Goal: Transaction & Acquisition: Book appointment/travel/reservation

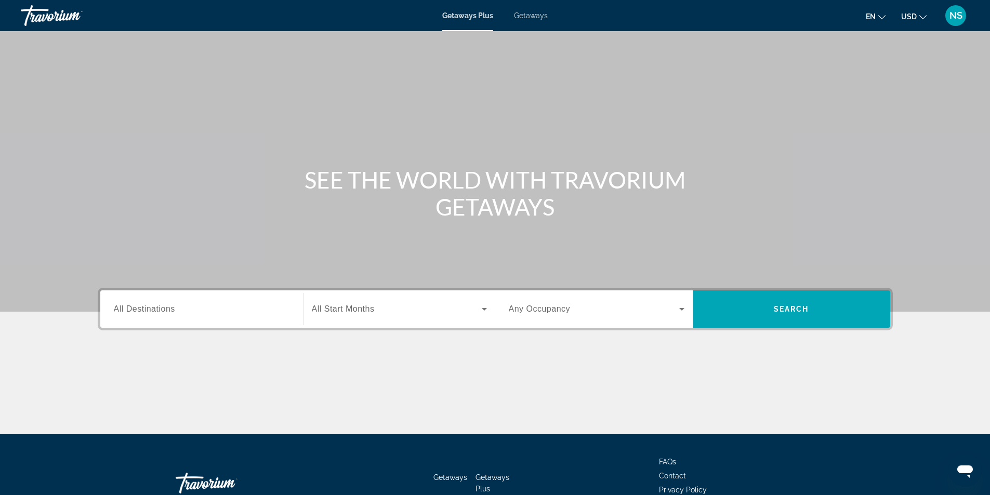
click at [525, 15] on span "Getaways" at bounding box center [531, 15] width 34 height 8
click at [148, 315] on div "Search widget" at bounding box center [202, 310] width 176 height 30
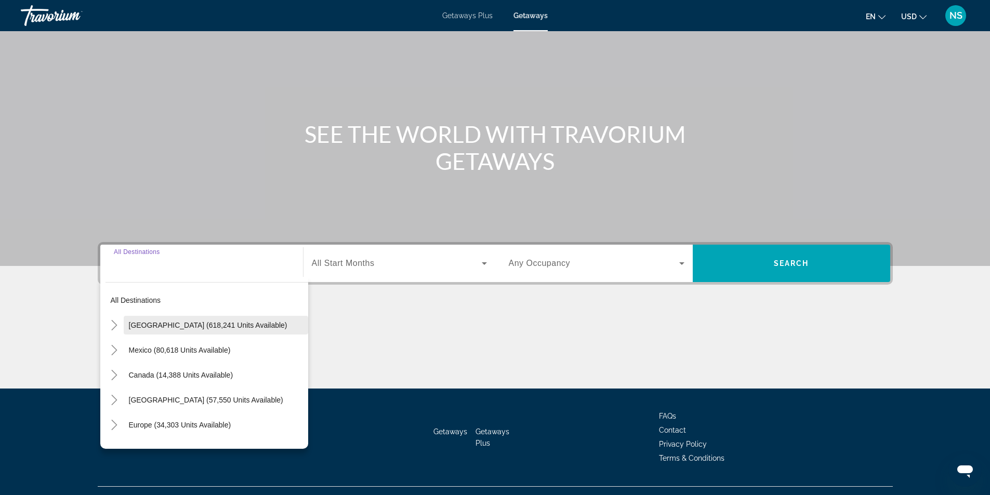
scroll to position [67, 0]
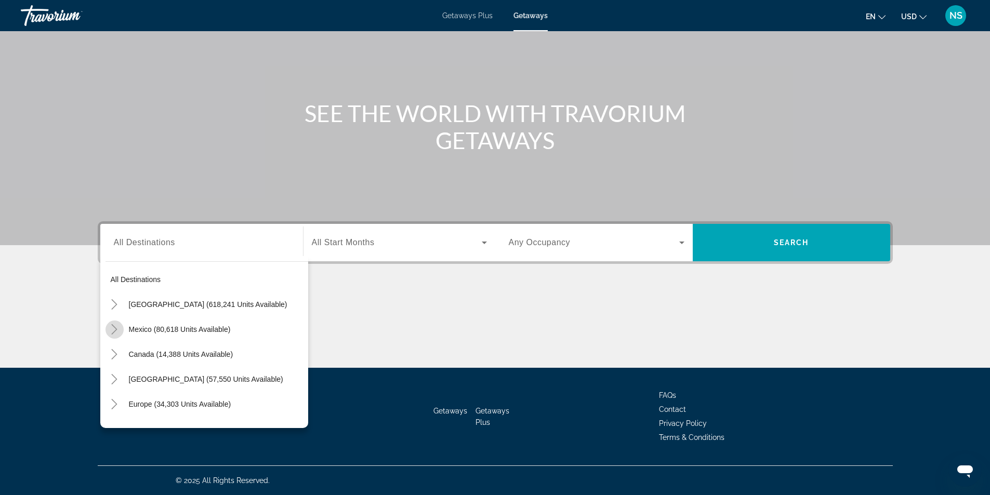
click at [116, 329] on icon "Toggle Mexico (80,618 units available)" at bounding box center [115, 329] width 6 height 10
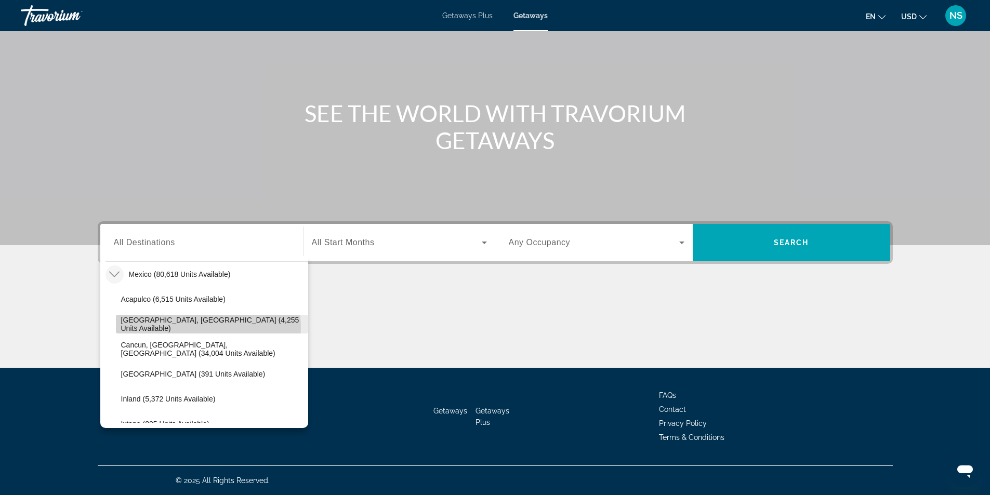
click at [193, 327] on span "[GEOGRAPHIC_DATA], [GEOGRAPHIC_DATA] (4,255 units available)" at bounding box center [212, 324] width 182 height 17
type input "**********"
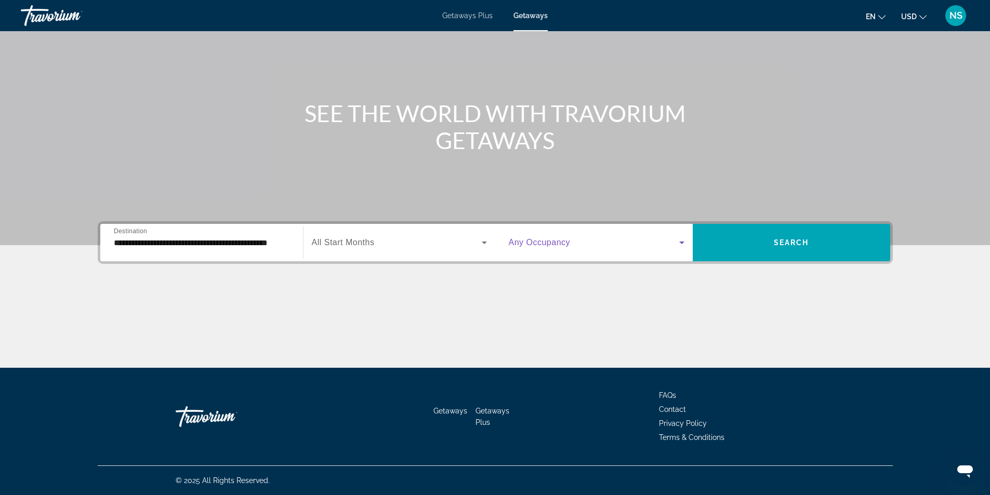
click at [681, 241] on icon "Search widget" at bounding box center [681, 242] width 12 height 12
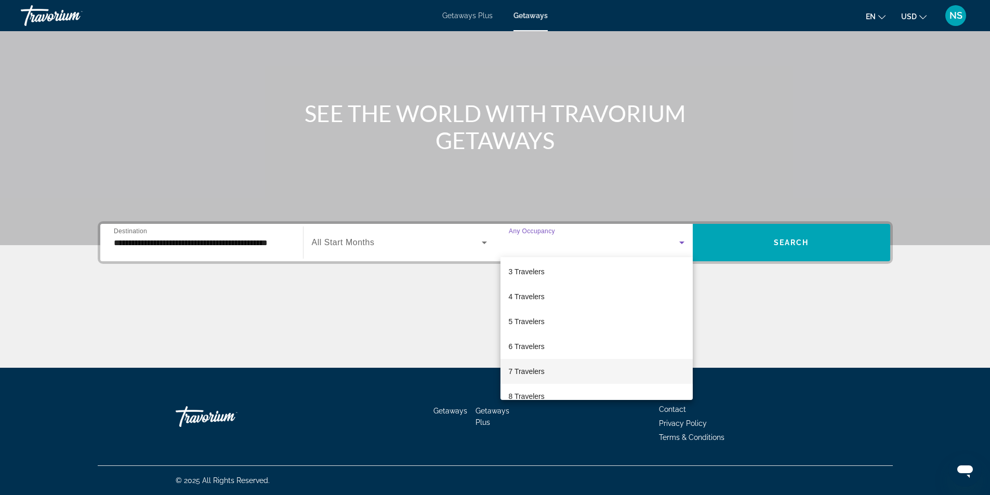
scroll to position [104, 0]
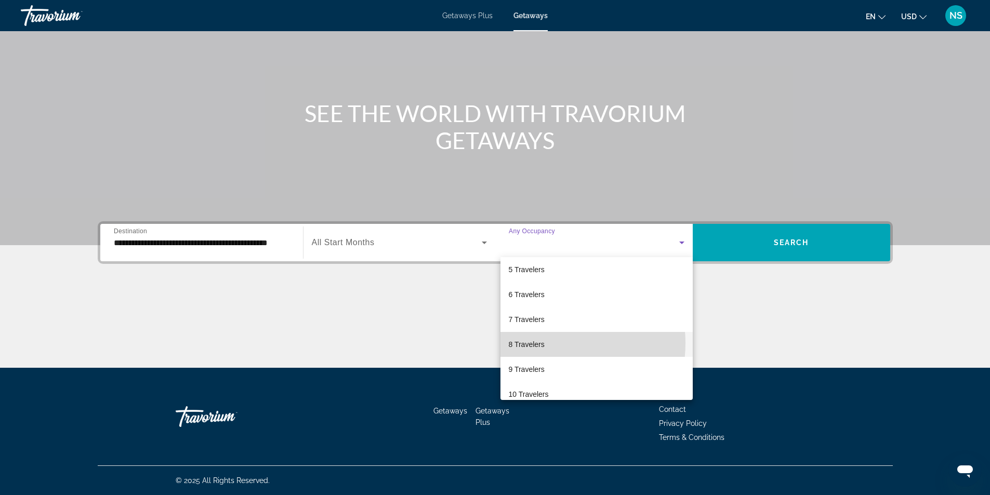
click at [548, 343] on mat-option "8 Travelers" at bounding box center [596, 344] width 192 height 25
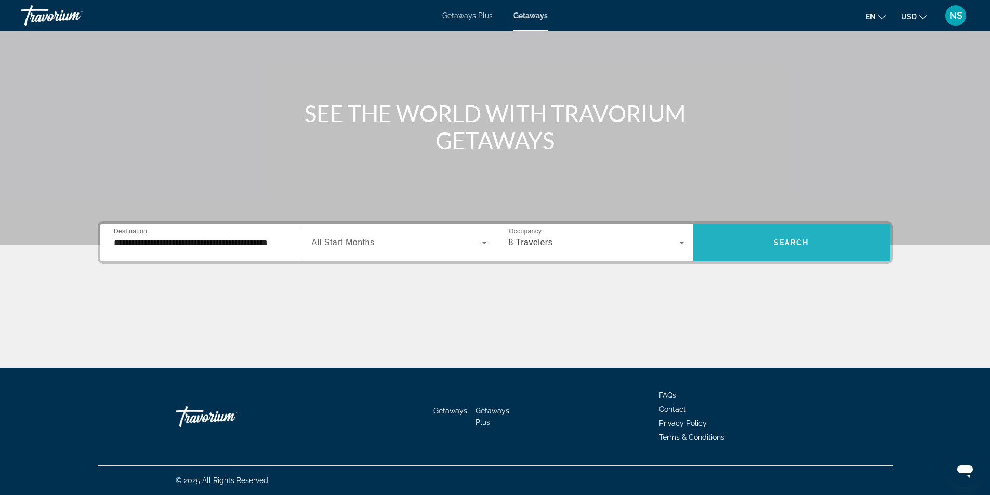
click at [785, 241] on span "Search" at bounding box center [791, 242] width 35 height 8
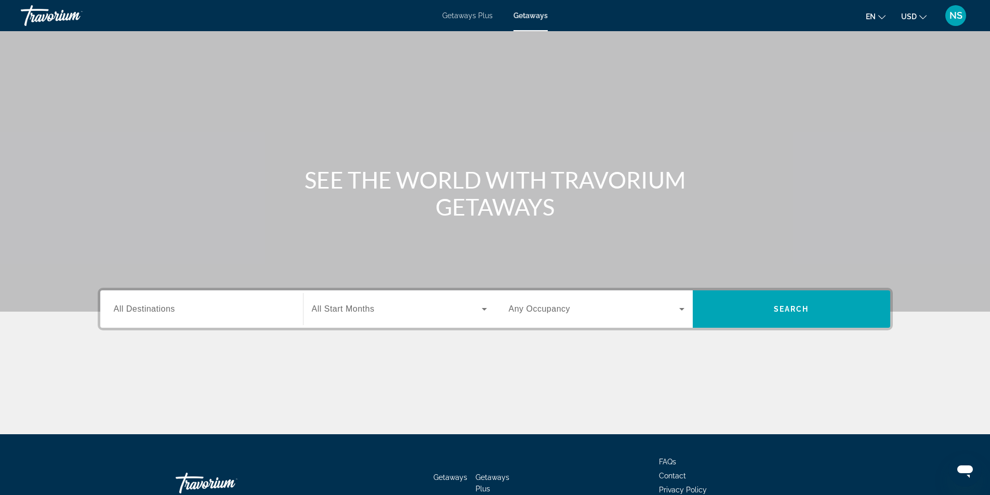
click at [129, 309] on span "All Destinations" at bounding box center [144, 308] width 61 height 9
click at [129, 309] on input "Destination All Destinations" at bounding box center [202, 309] width 176 height 12
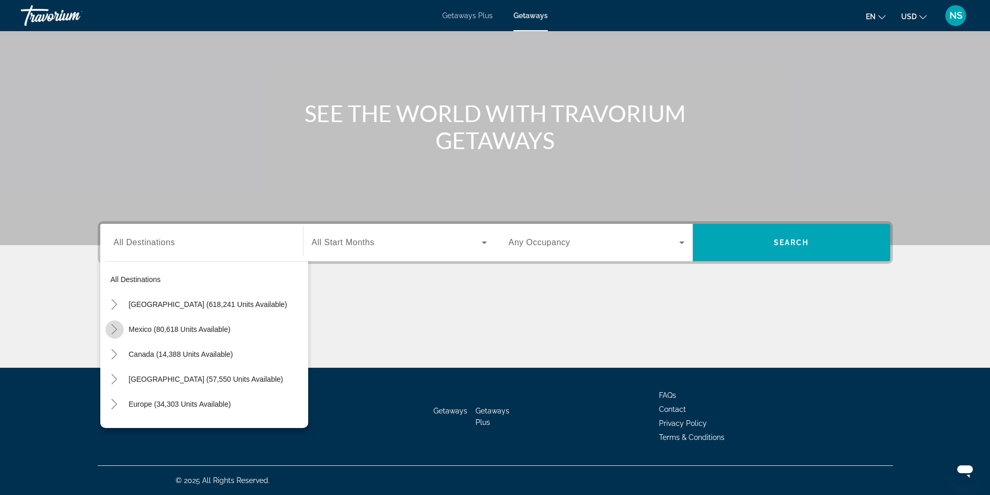
click at [112, 327] on icon "Toggle Mexico (80,618 units available)" at bounding box center [114, 329] width 10 height 10
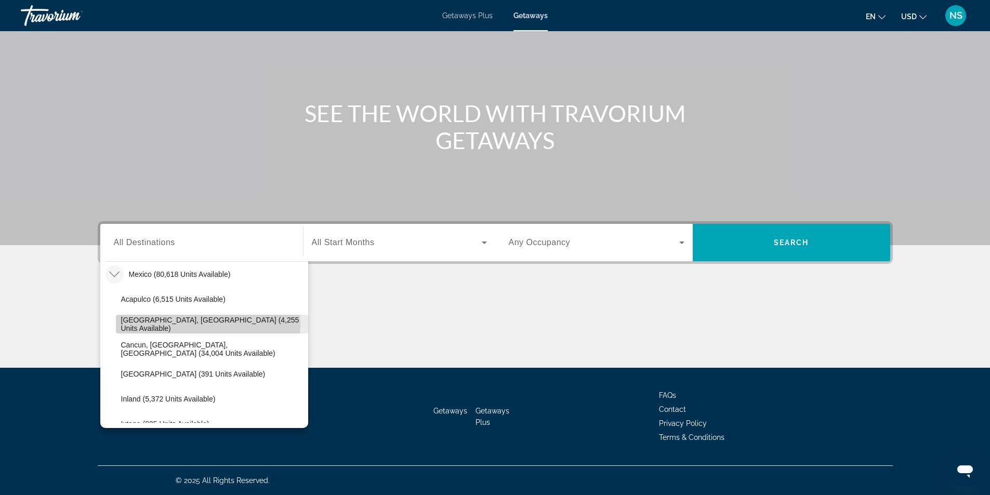
click at [155, 325] on span "[GEOGRAPHIC_DATA], [GEOGRAPHIC_DATA] (4,255 units available)" at bounding box center [212, 324] width 182 height 17
type input "**********"
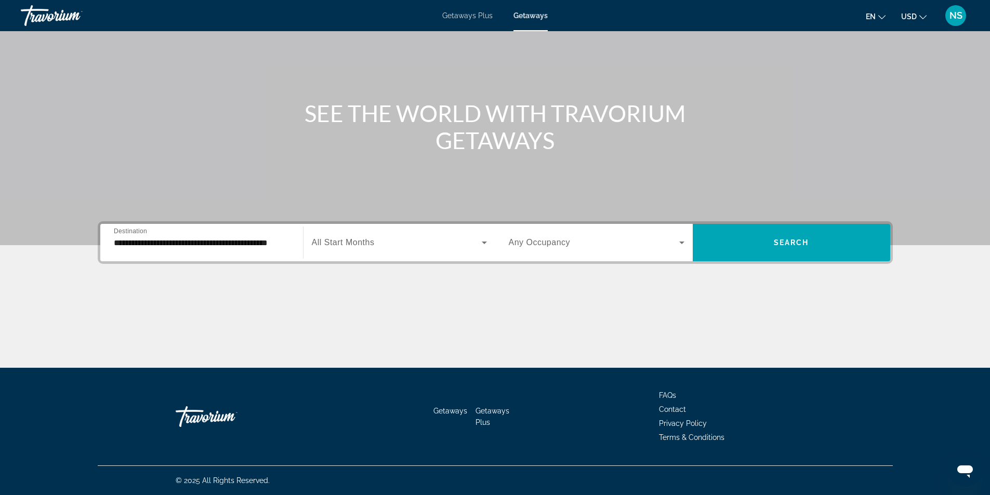
click at [561, 240] on span "Any Occupancy" at bounding box center [540, 242] width 62 height 9
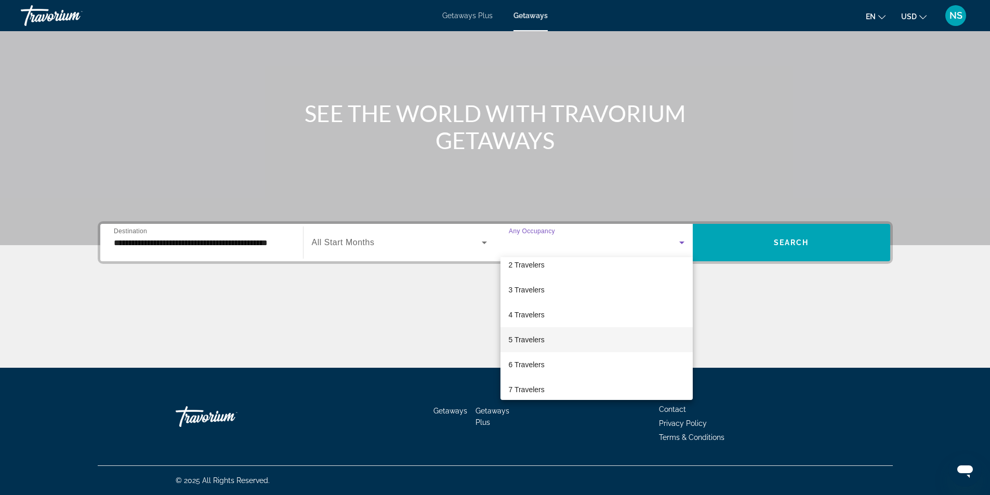
scroll to position [52, 0]
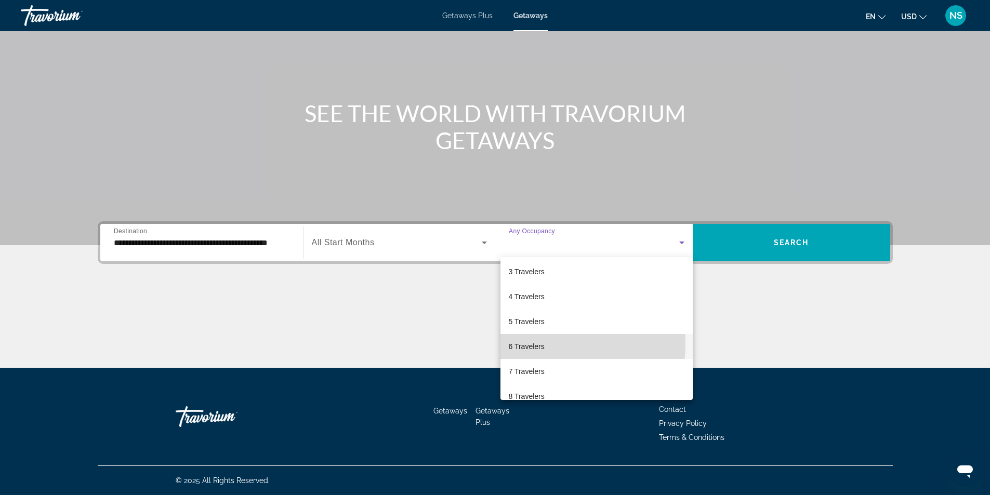
click at [538, 343] on span "6 Travelers" at bounding box center [527, 346] width 36 height 12
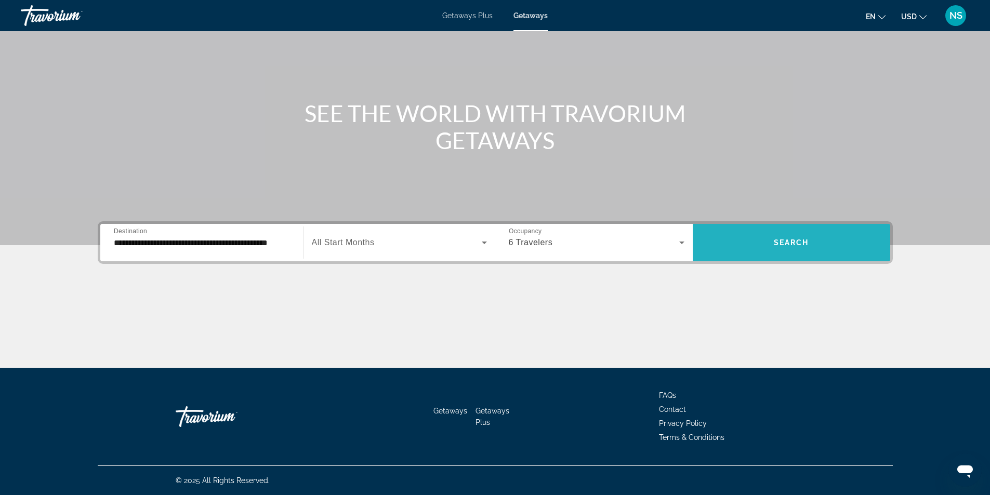
click at [747, 242] on span "Search widget" at bounding box center [791, 242] width 197 height 25
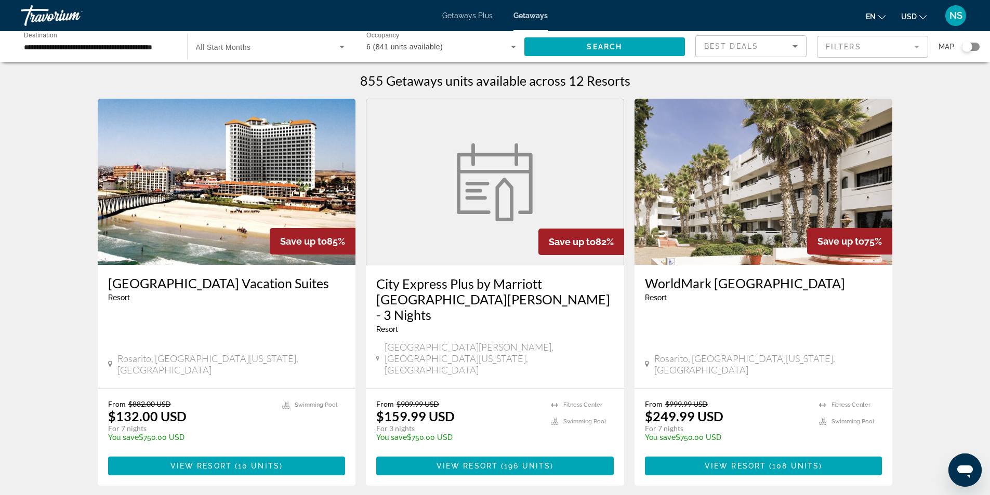
click at [900, 47] on mat-form-field "Filters" at bounding box center [872, 47] width 111 height 22
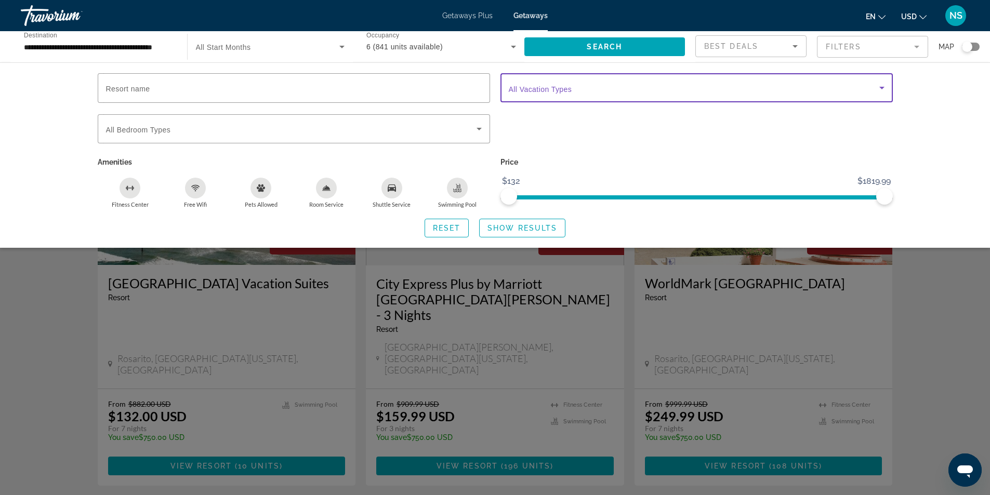
click at [575, 89] on span "Search widget" at bounding box center [694, 88] width 370 height 12
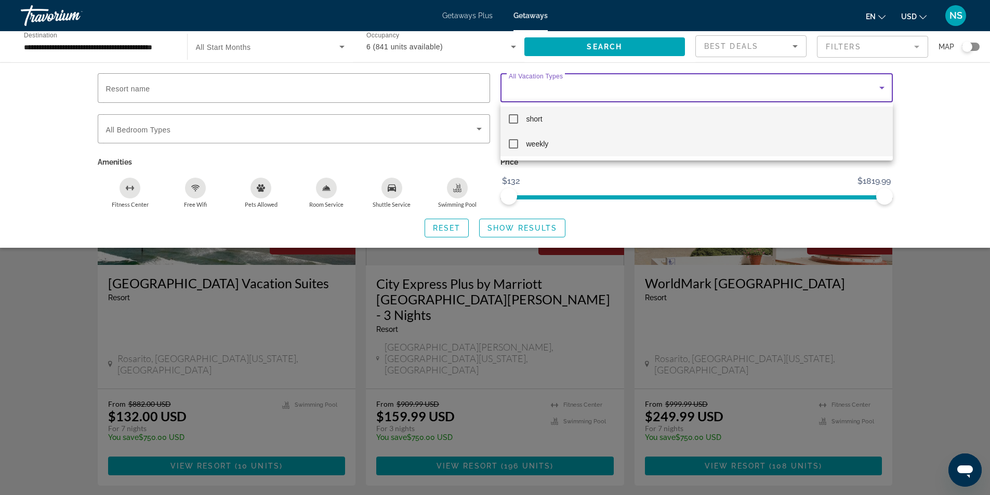
click at [515, 145] on mat-pseudo-checkbox at bounding box center [513, 143] width 9 height 9
click at [538, 229] on div at bounding box center [495, 247] width 990 height 495
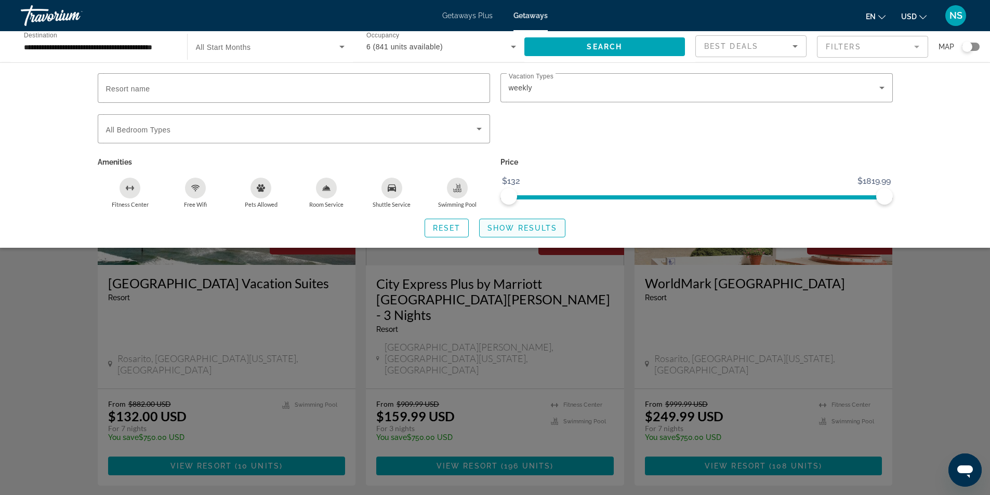
click at [523, 228] on span "Show Results" at bounding box center [522, 228] width 70 height 8
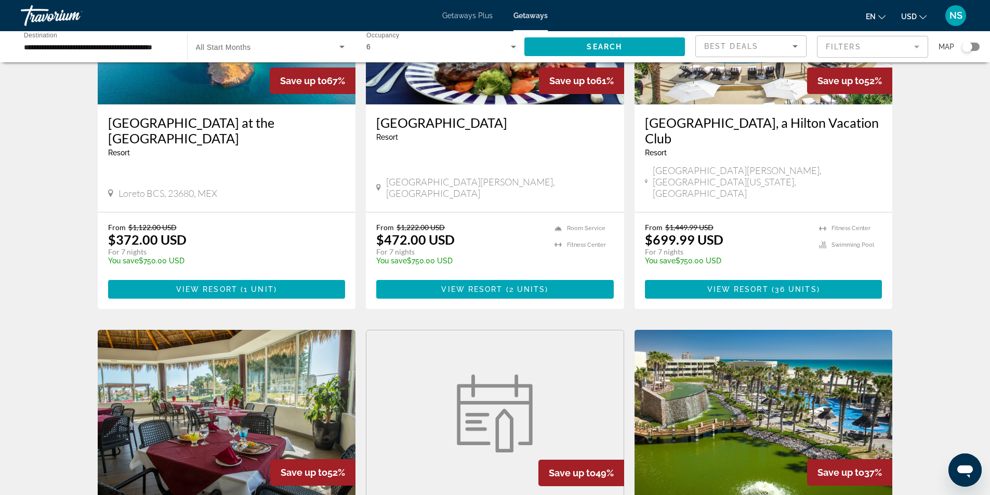
scroll to position [277, 0]
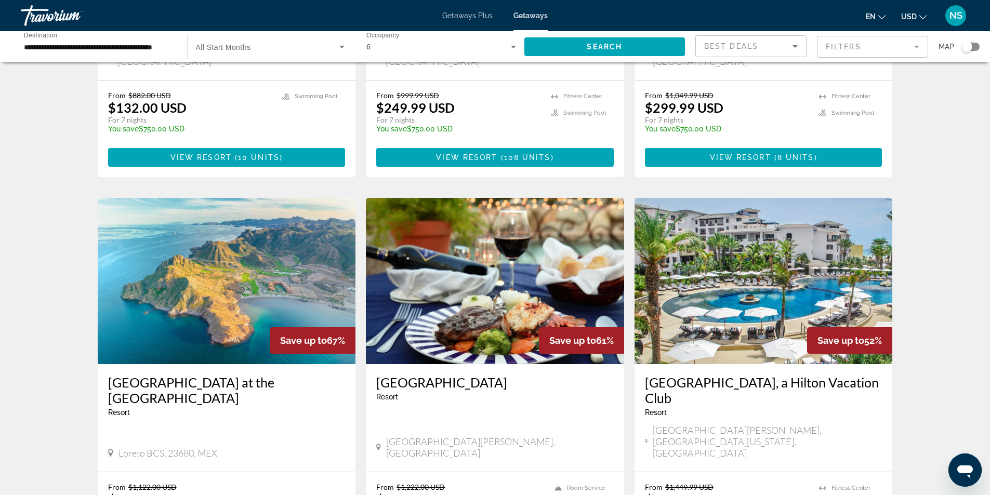
click at [740, 254] on img "Main content" at bounding box center [763, 281] width 258 height 166
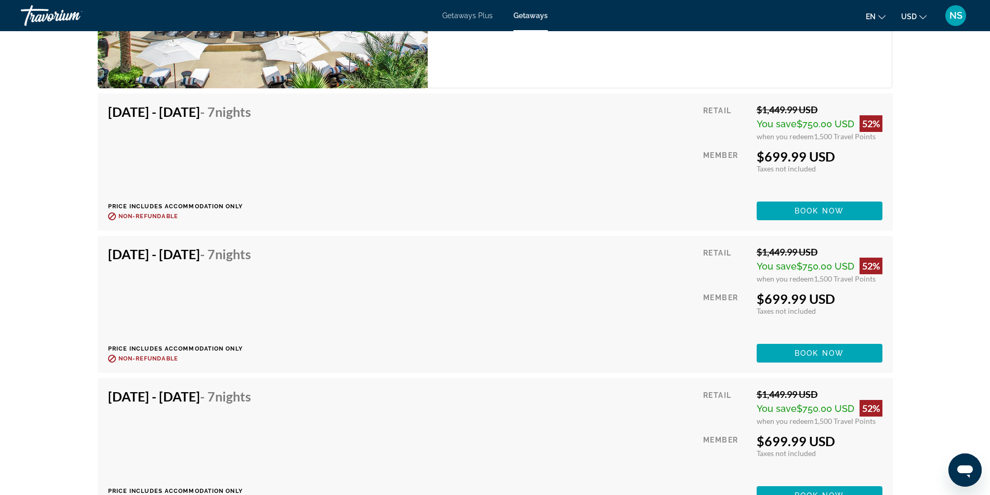
scroll to position [1957, 0]
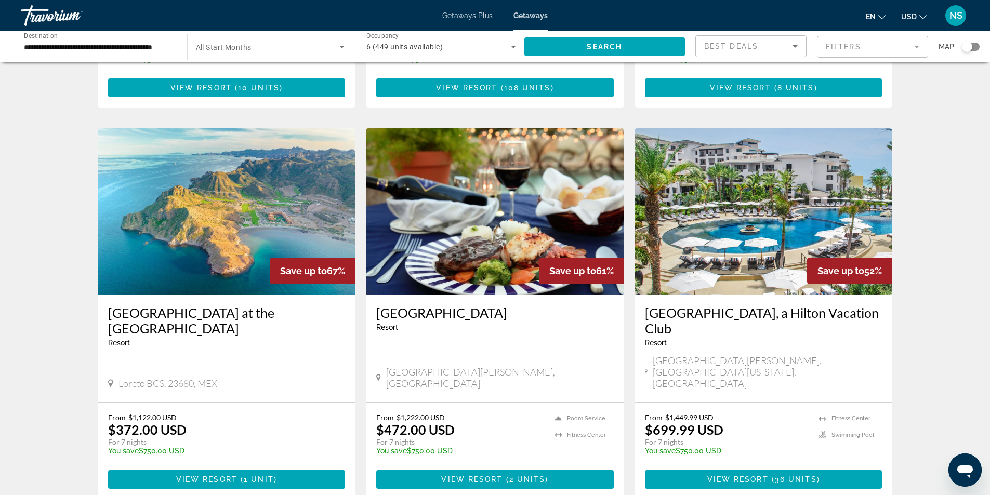
scroll to position [364, 0]
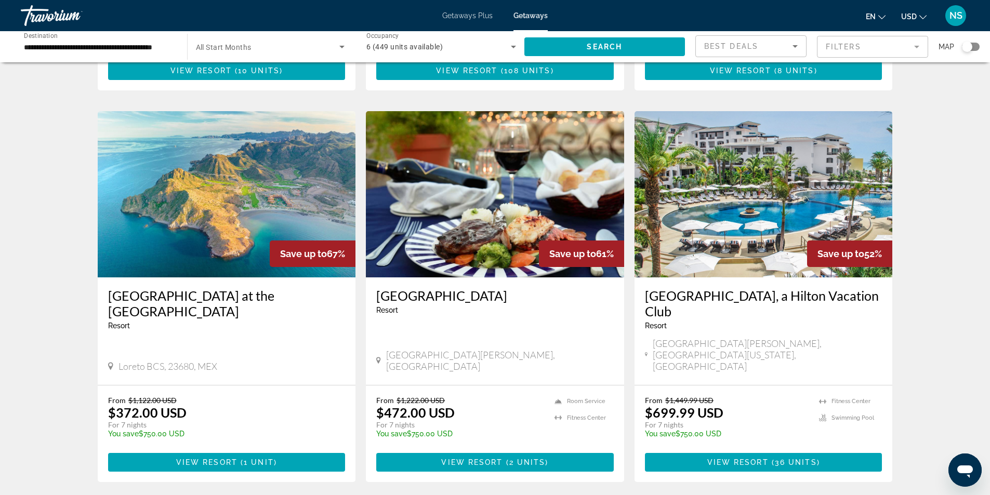
click at [246, 216] on img "Main content" at bounding box center [227, 194] width 258 height 166
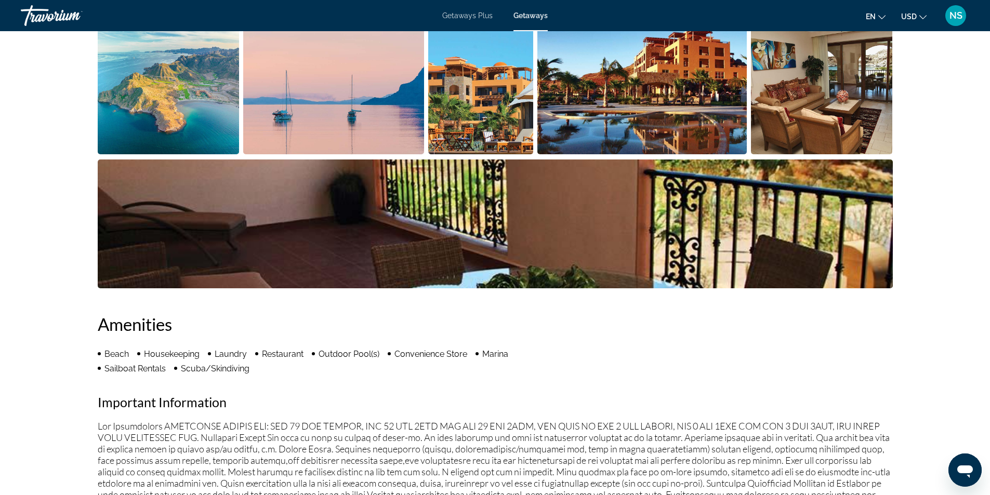
scroll to position [327, 0]
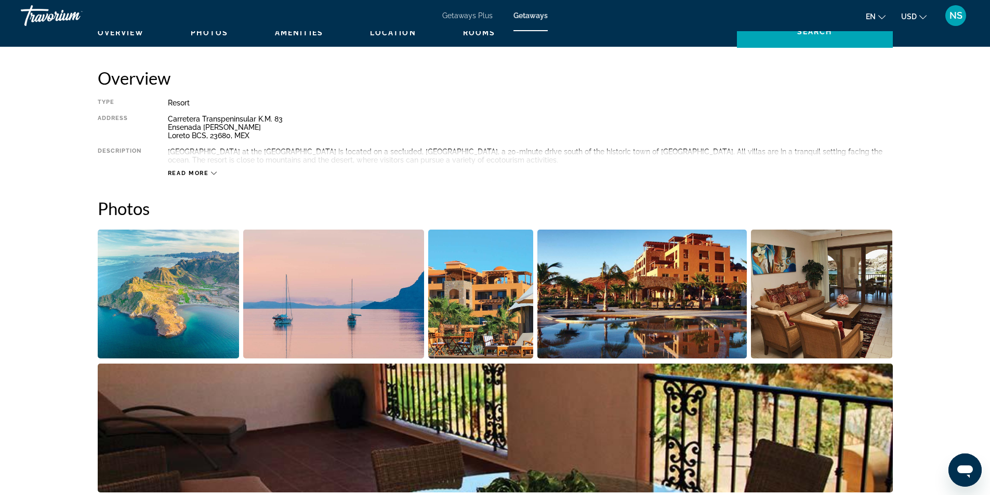
click at [601, 311] on img "Open full-screen image slider" at bounding box center [641, 294] width 209 height 129
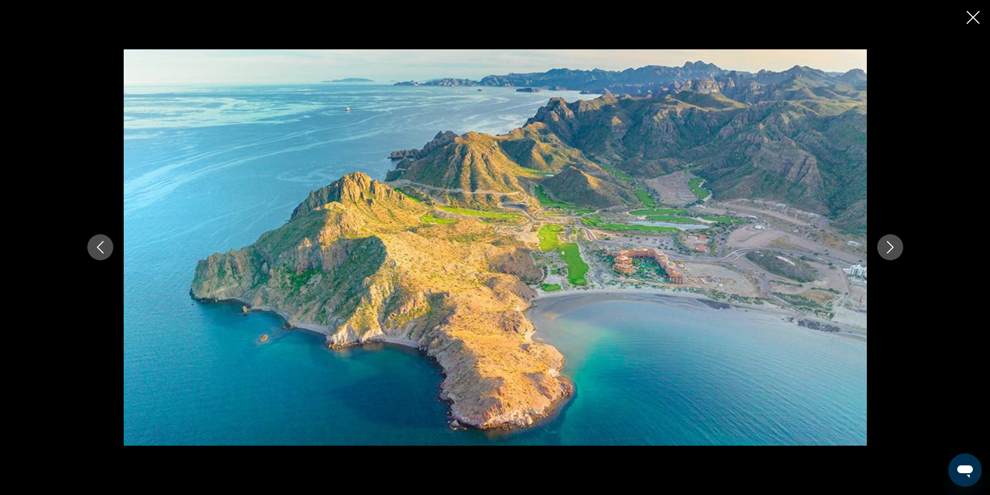
click at [892, 252] on icon "Next image" at bounding box center [890, 247] width 12 height 12
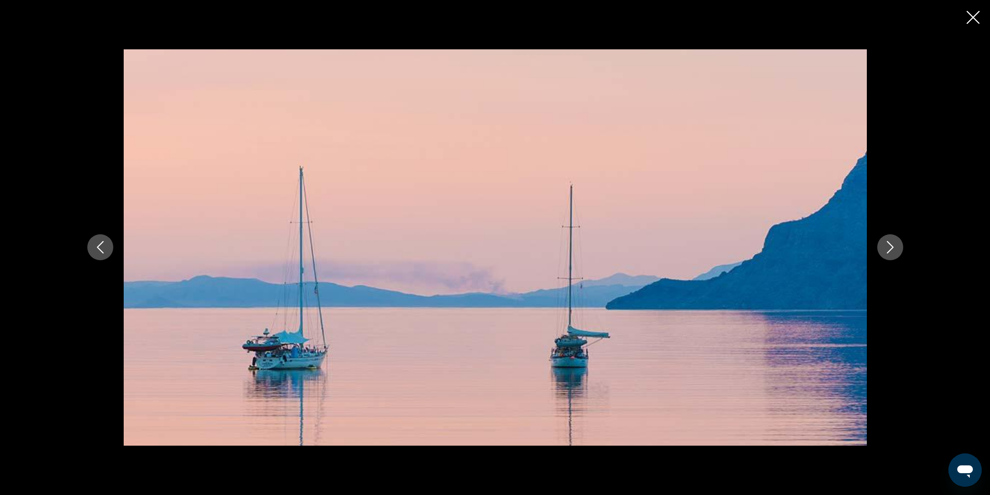
click at [889, 251] on icon "Next image" at bounding box center [889, 248] width 7 height 12
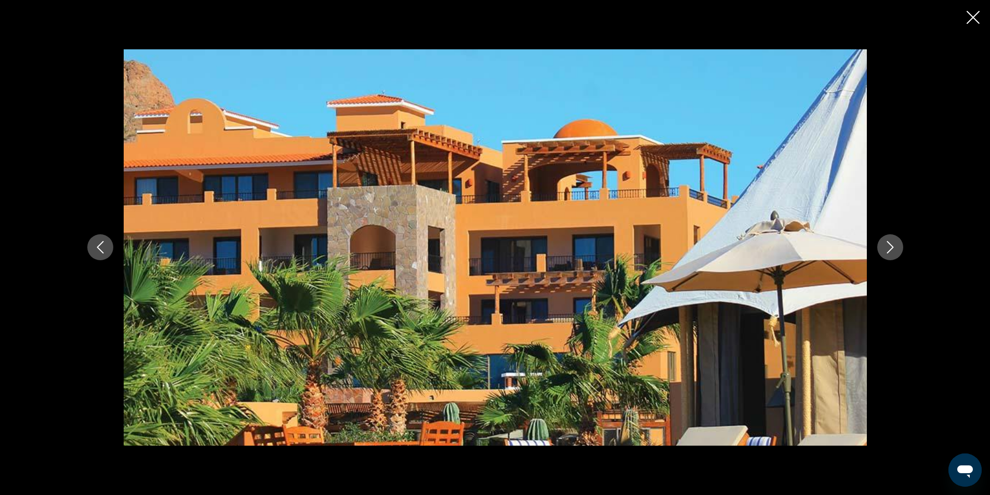
click at [889, 251] on icon "Next image" at bounding box center [889, 248] width 7 height 12
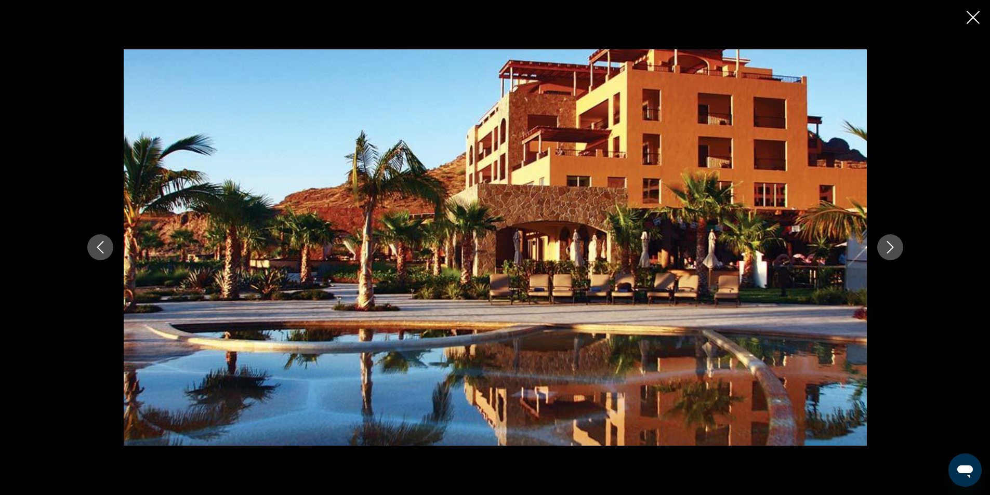
click at [889, 251] on icon "Next image" at bounding box center [889, 248] width 7 height 12
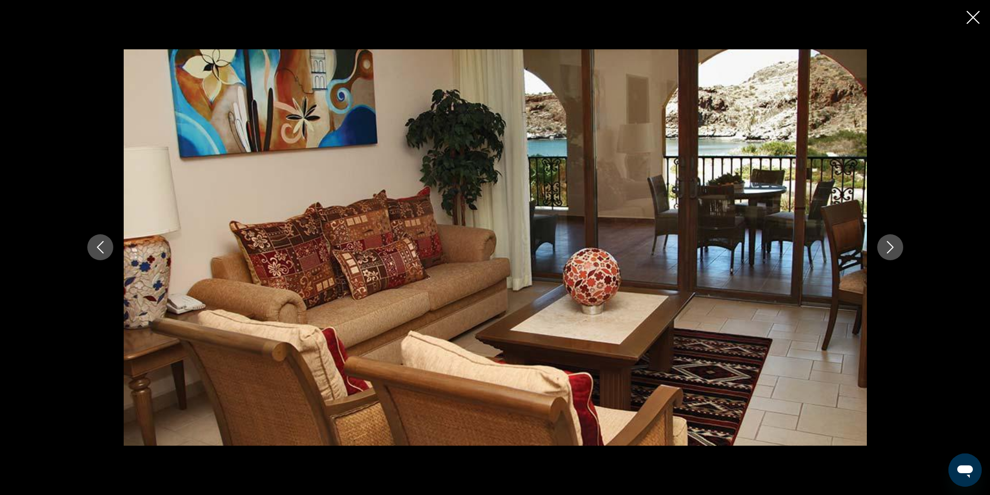
click at [889, 251] on icon "Next image" at bounding box center [889, 248] width 7 height 12
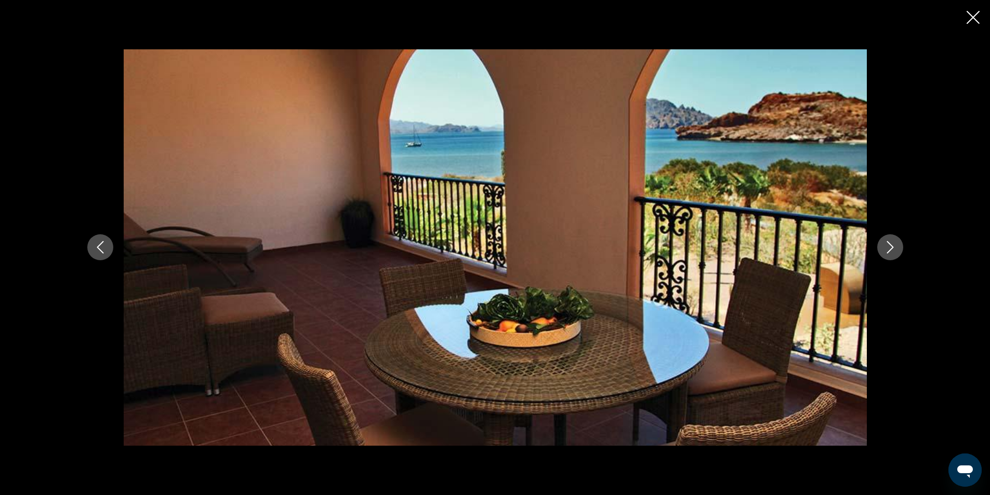
click at [889, 251] on icon "Next image" at bounding box center [889, 248] width 7 height 12
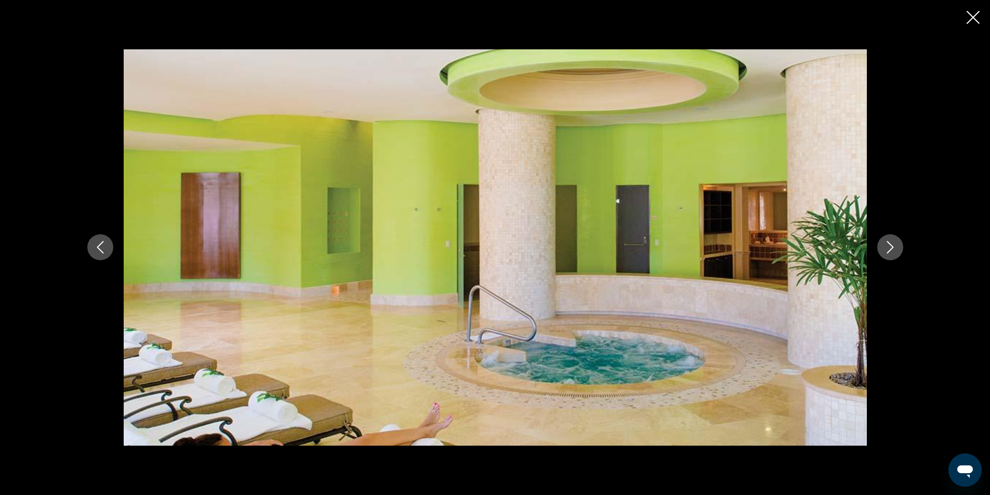
click at [889, 251] on icon "Next image" at bounding box center [889, 248] width 7 height 12
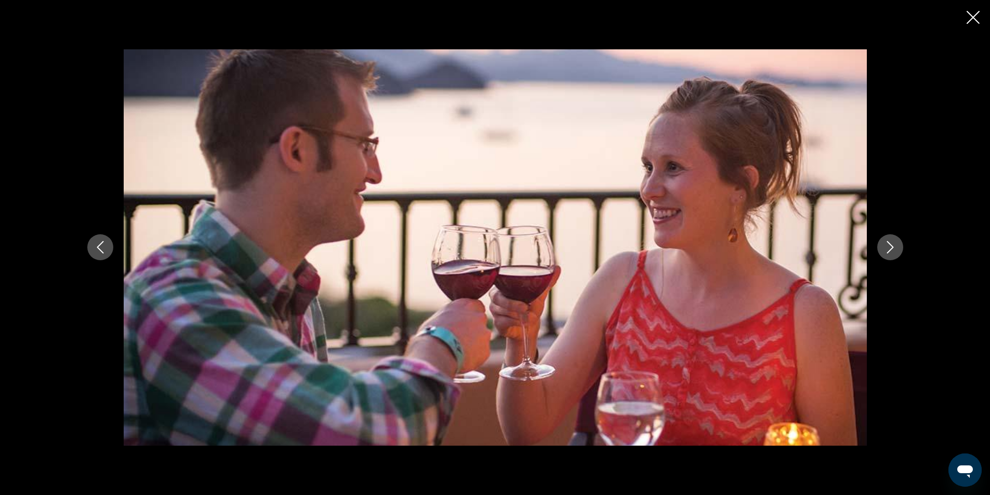
click at [889, 250] on icon "Next image" at bounding box center [890, 247] width 12 height 12
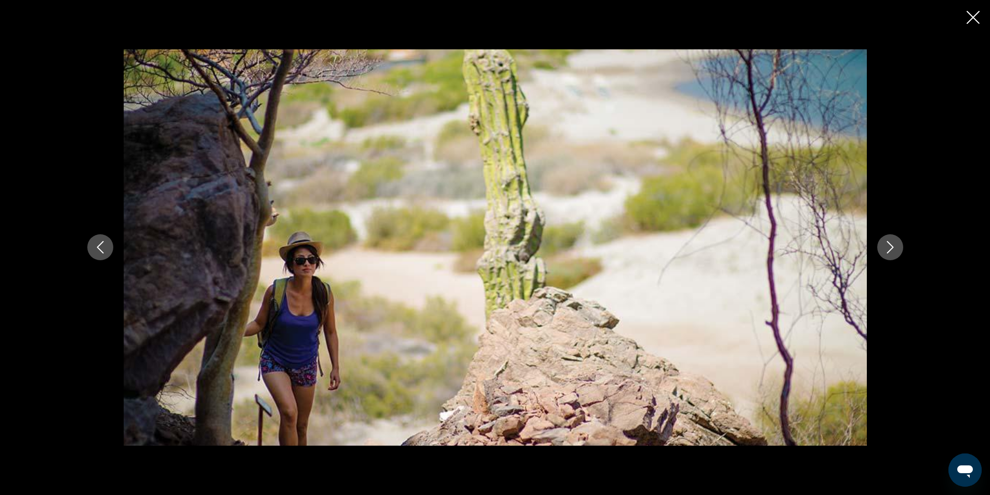
click at [887, 249] on icon "Next image" at bounding box center [890, 247] width 12 height 12
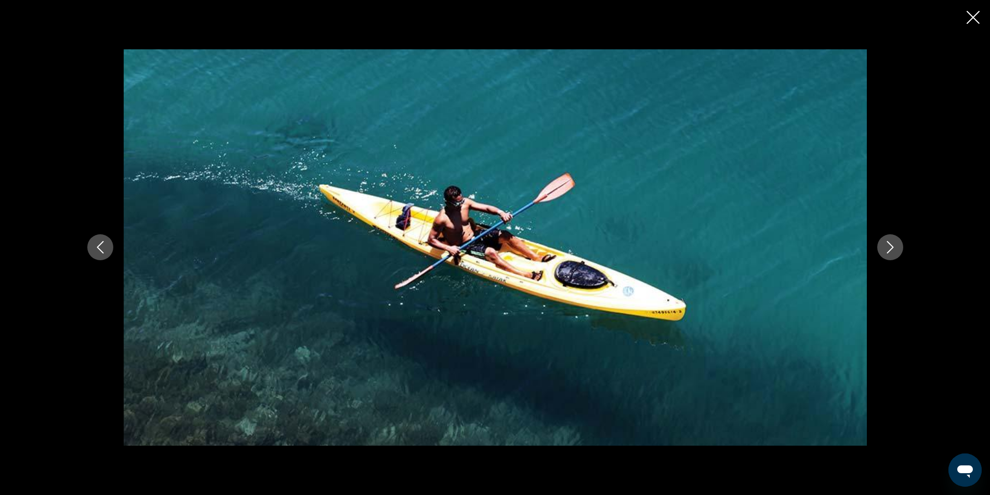
click at [887, 249] on icon "Next image" at bounding box center [890, 247] width 12 height 12
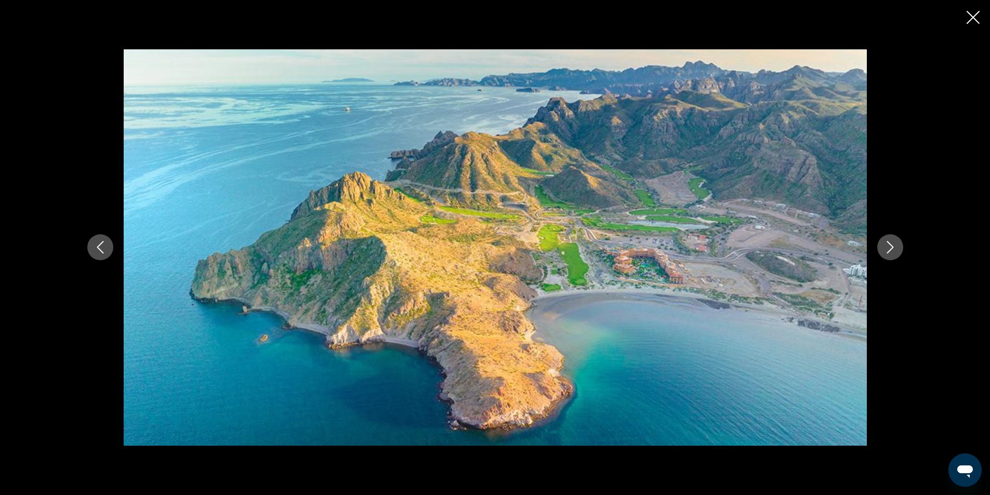
click at [971, 18] on icon "Close slideshow" at bounding box center [972, 17] width 13 height 13
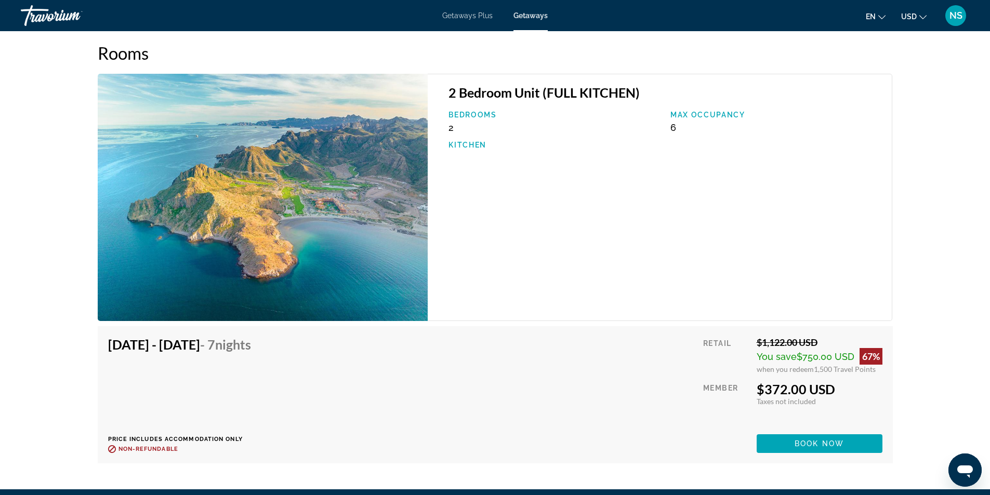
scroll to position [1574, 0]
